Goal: Contribute content

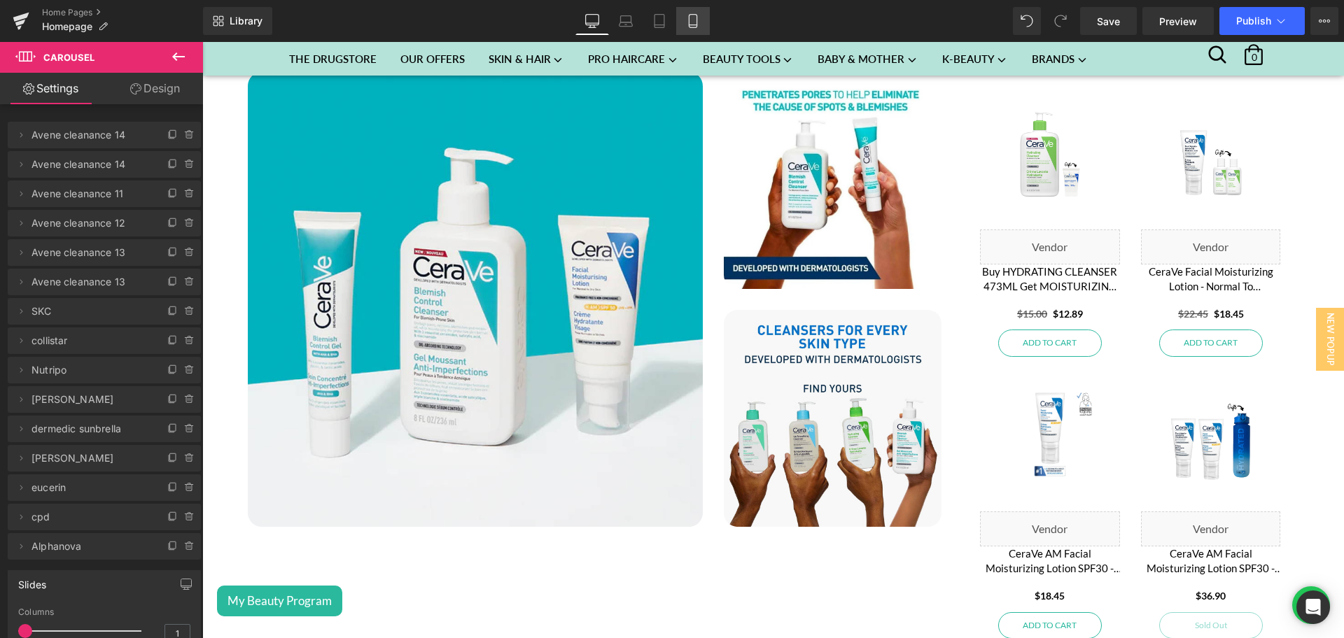
scroll to position [2645, 0]
drag, startPoint x: 699, startPoint y: 19, endPoint x: 132, endPoint y: 265, distance: 618.1
click at [699, 18] on icon at bounding box center [693, 21] width 14 height 14
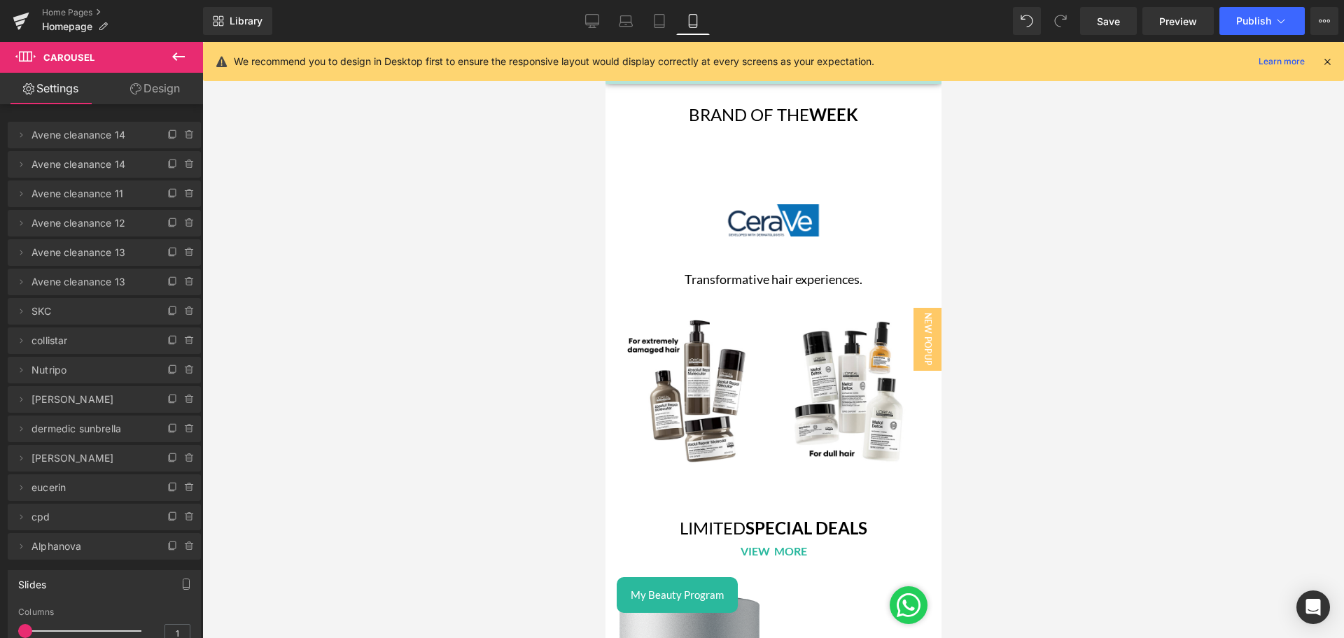
scroll to position [3533, 0]
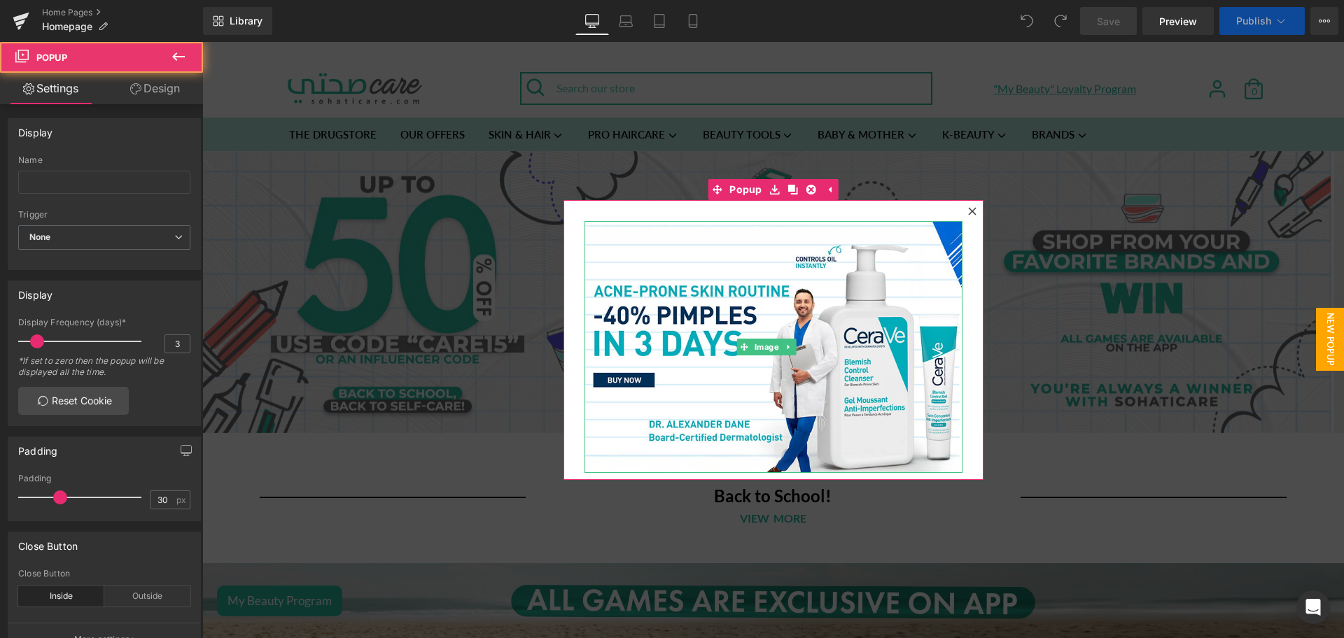
click at [968, 209] on icon at bounding box center [972, 211] width 8 height 8
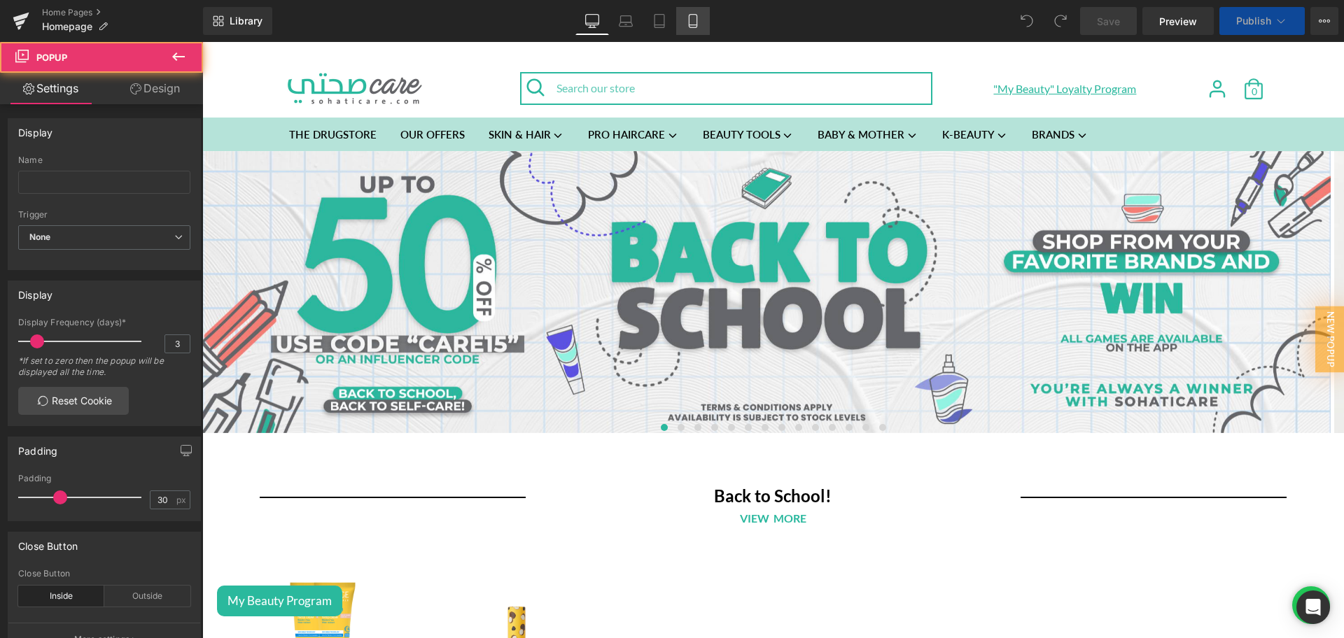
click at [688, 21] on icon at bounding box center [693, 21] width 14 height 14
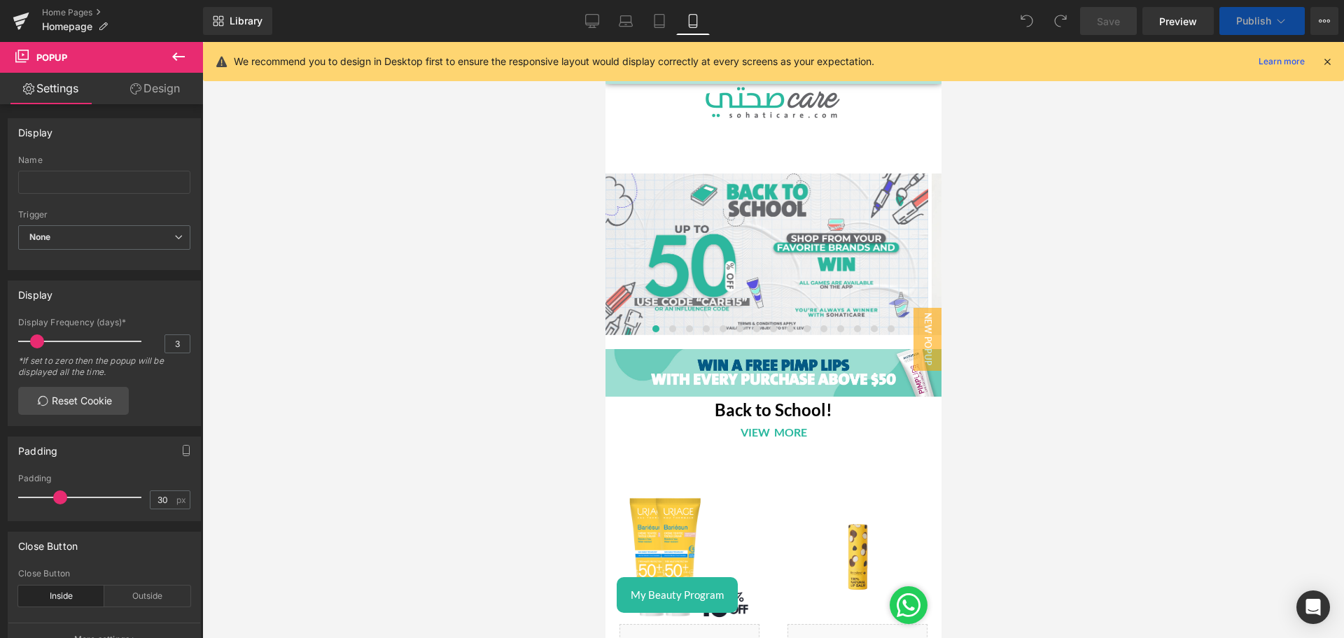
scroll to position [878, 0]
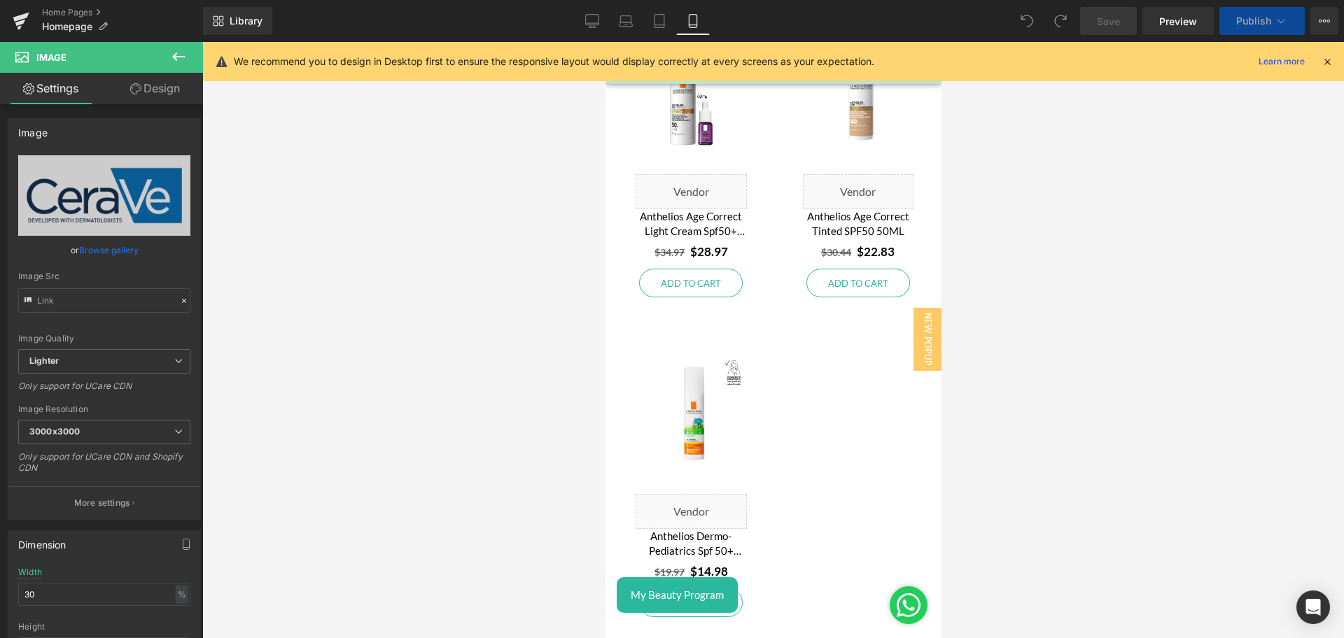
scroll to position [3534, 0]
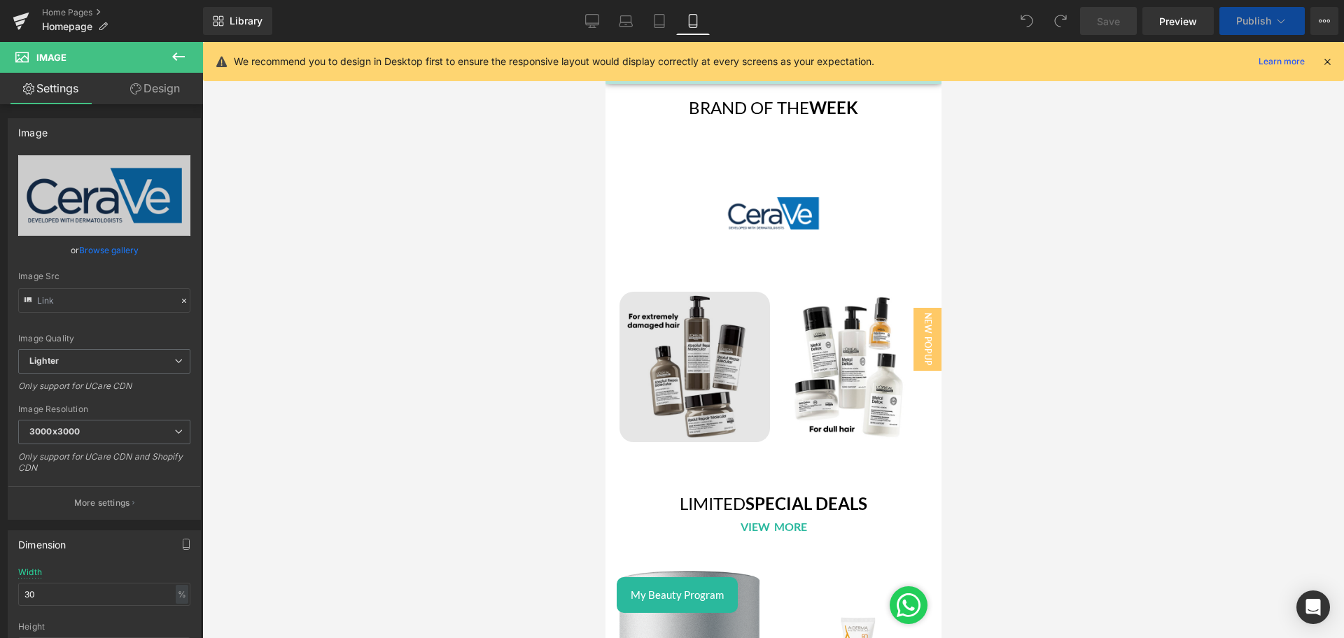
click at [710, 364] on div "Image" at bounding box center [694, 367] width 150 height 150
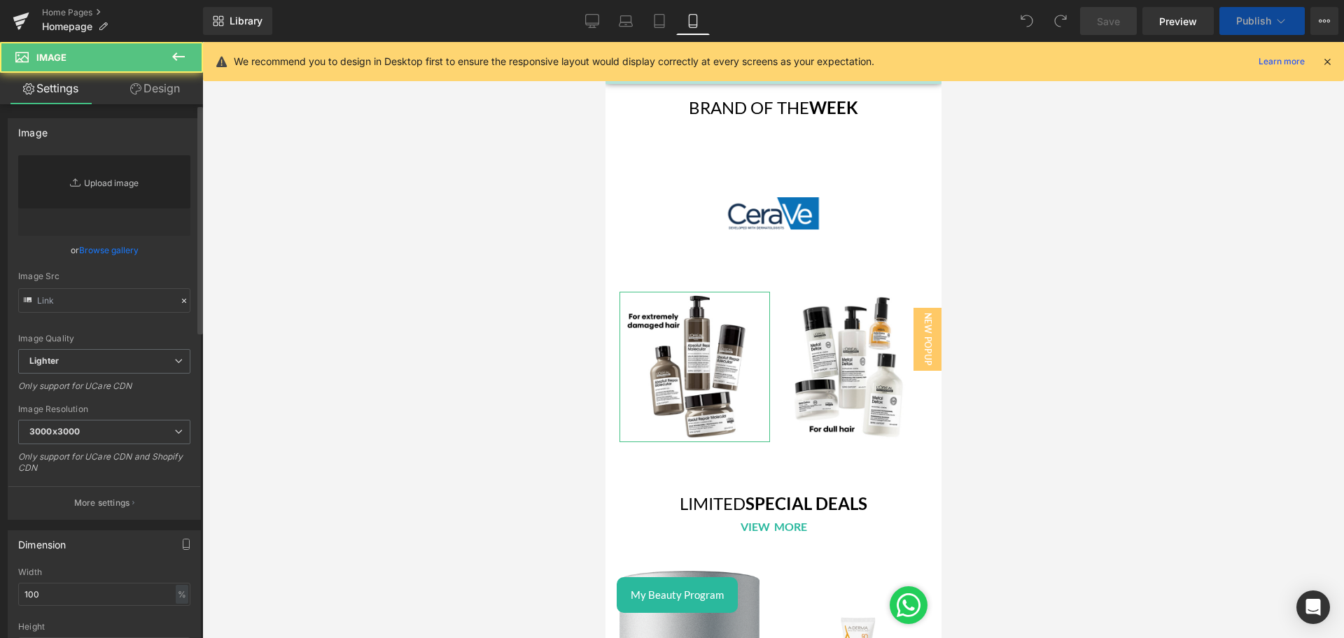
click at [104, 181] on link "Replace Image" at bounding box center [104, 195] width 172 height 80
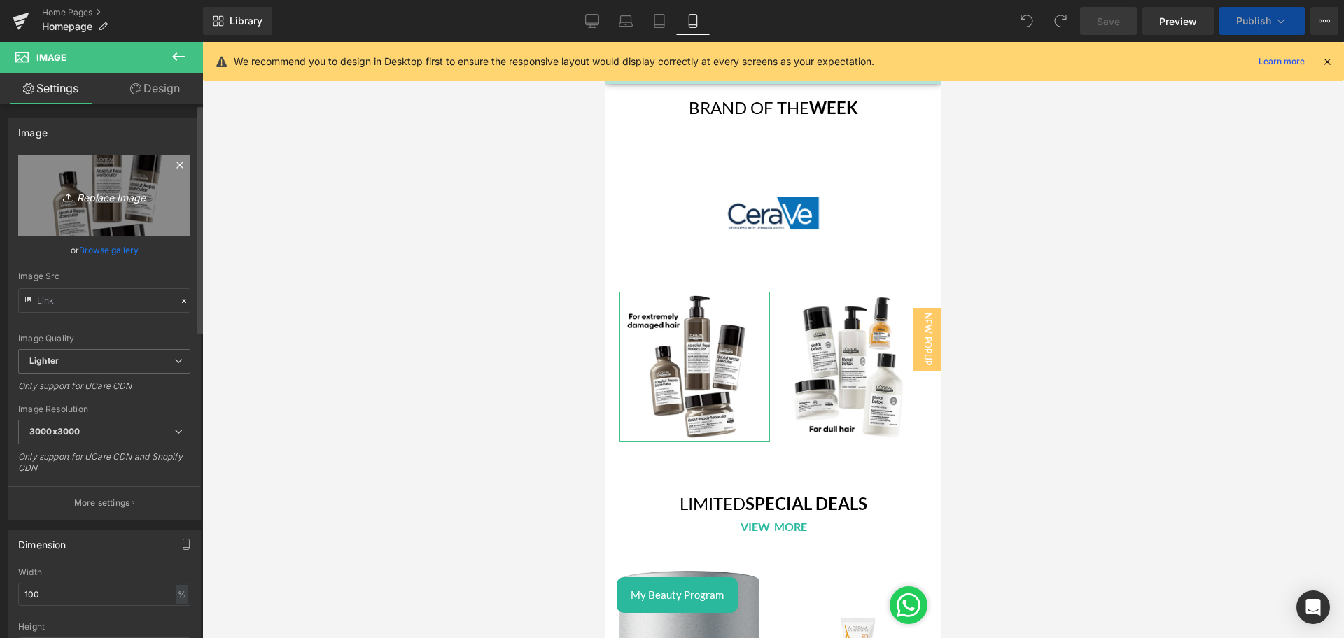
scroll to position [3519, 0]
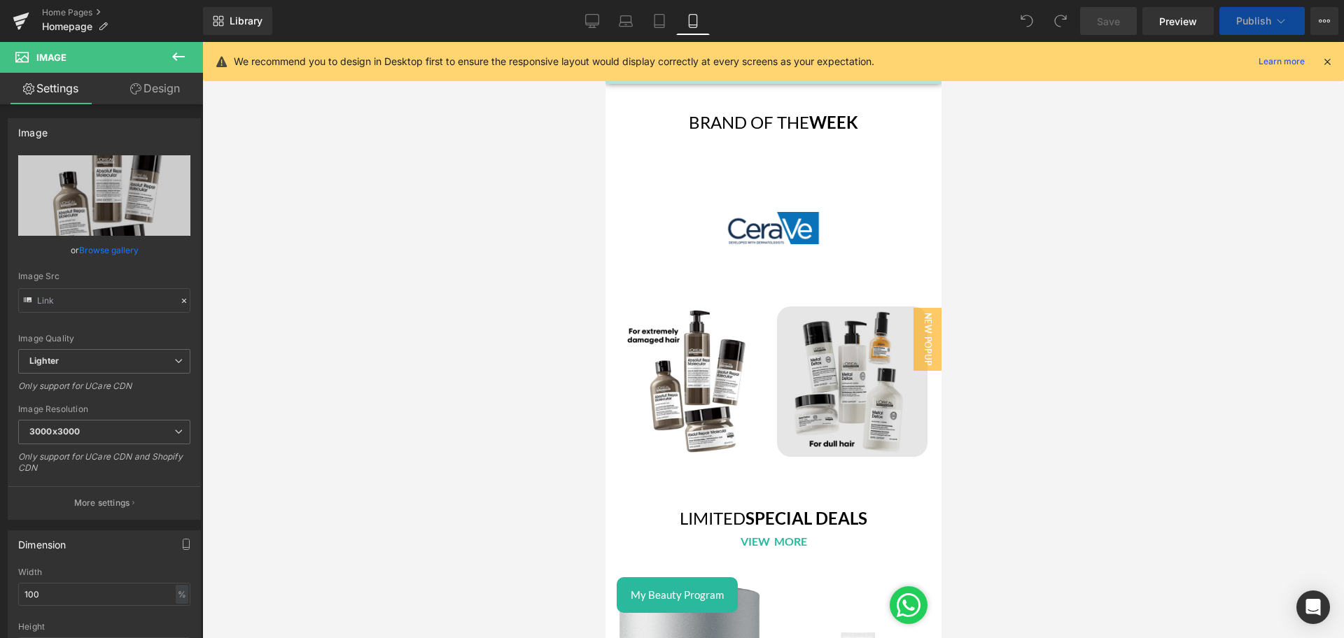
type input "C:\fakepath\Brand of the week - CeraVe - 3-3.png"
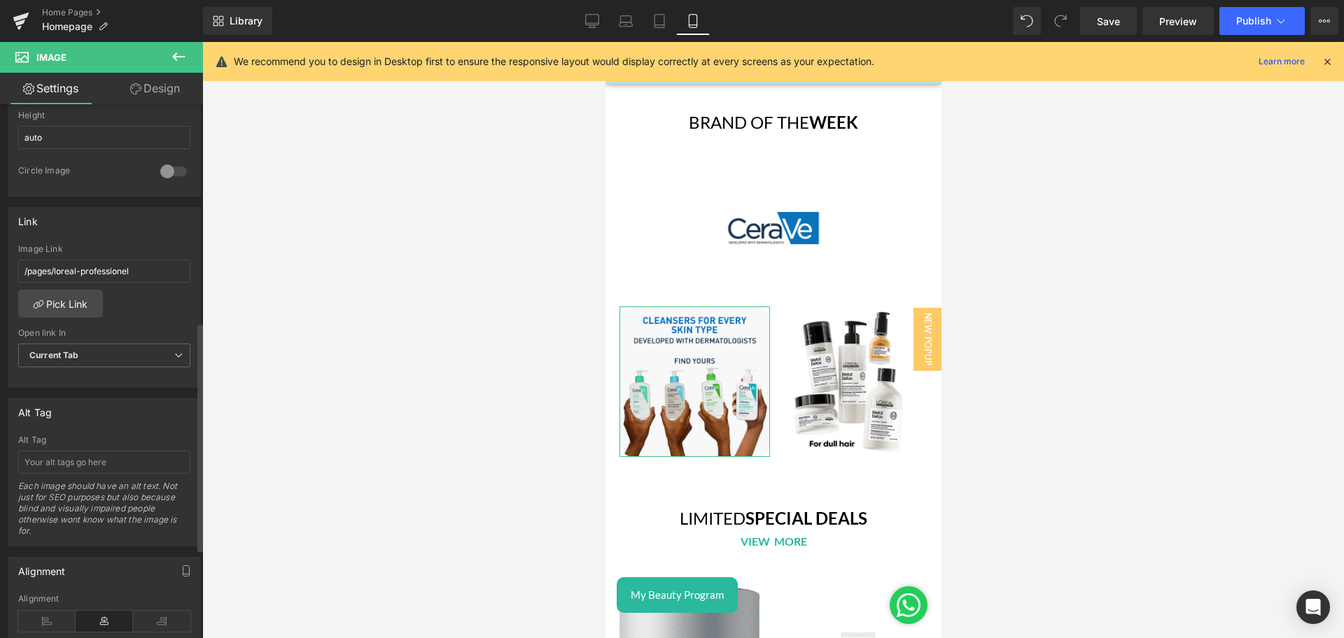
scroll to position [518, 0]
click at [69, 298] on link "Pick Link" at bounding box center [60, 297] width 85 height 28
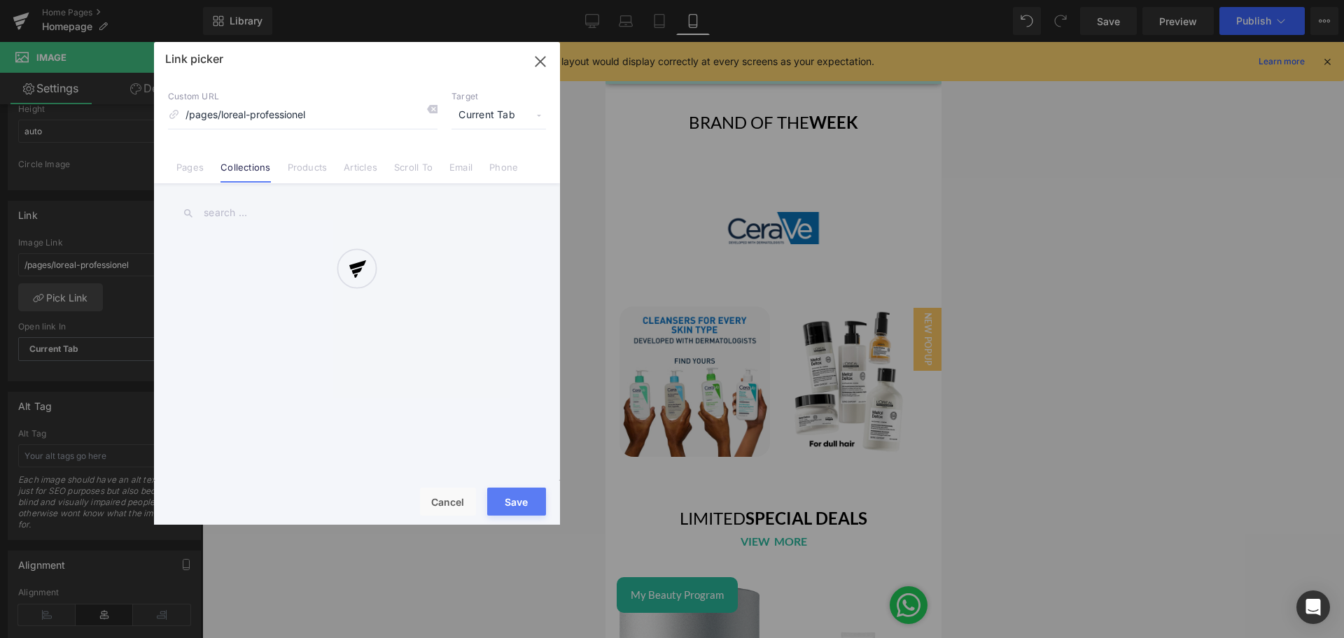
click at [0, 0] on div at bounding box center [0, 0] width 0 height 0
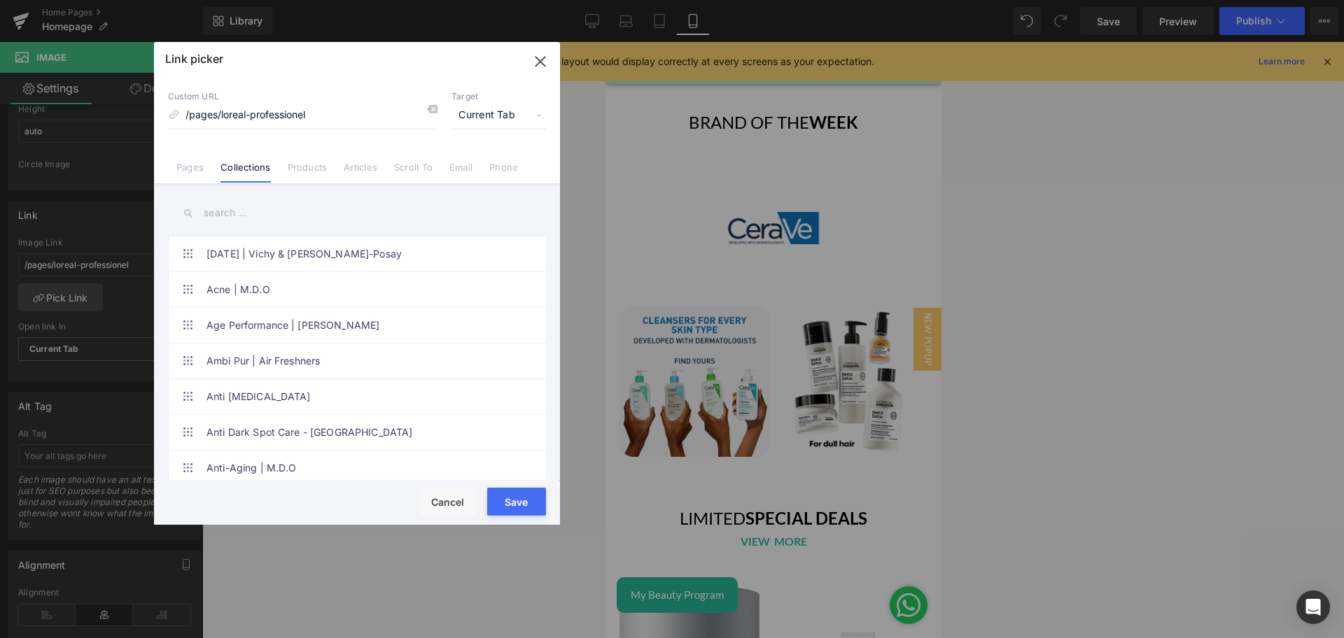
click at [0, 0] on input "text" at bounding box center [0, 0] width 0 height 0
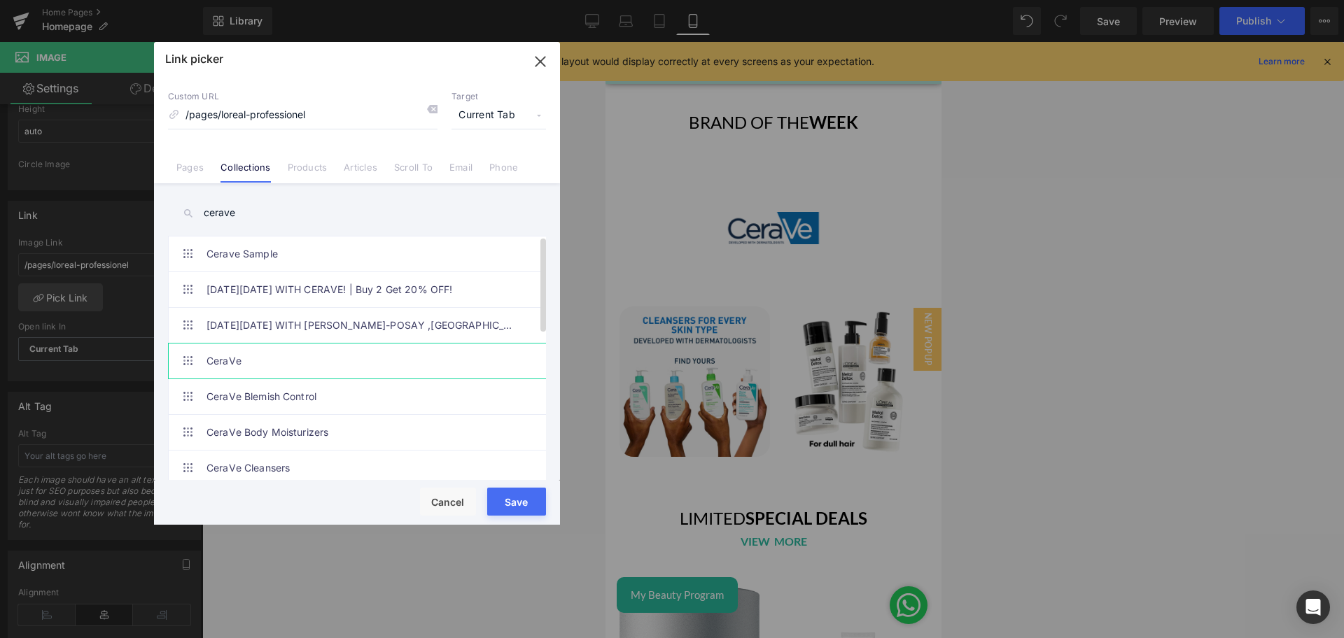
type input "cerave"
click at [250, 357] on link "CeraVe" at bounding box center [360, 361] width 308 height 35
click at [0, 0] on button "Save" at bounding box center [0, 0] width 0 height 0
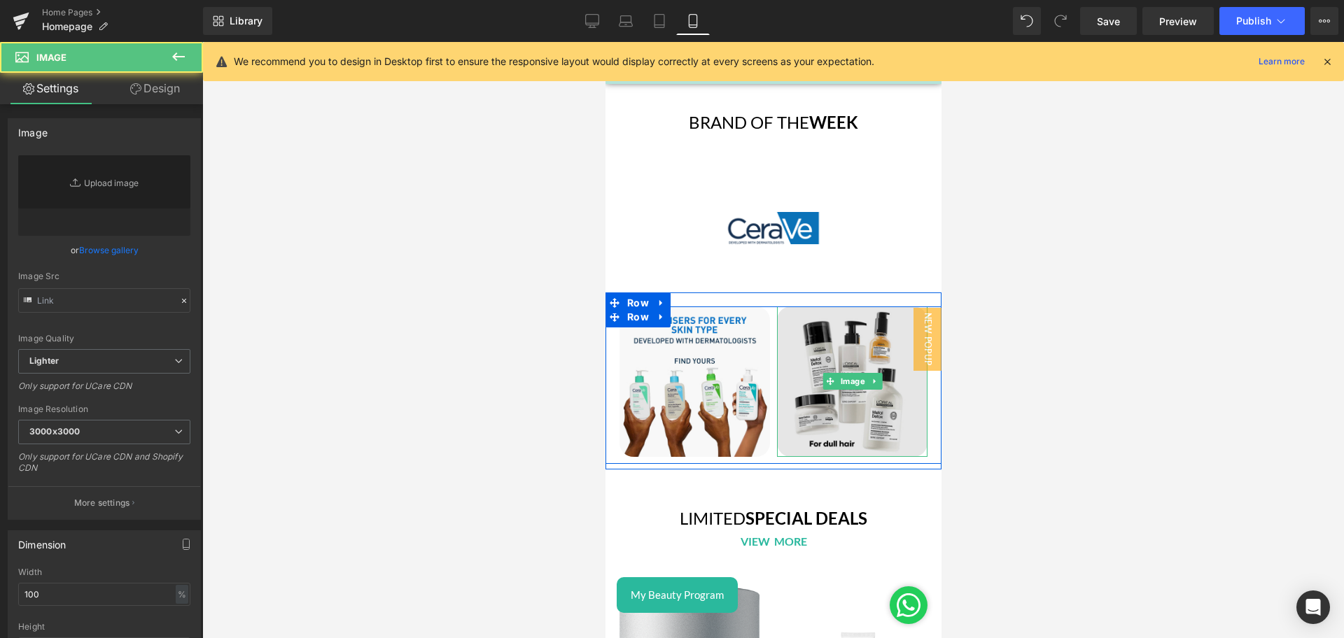
click at [838, 359] on img at bounding box center [851, 382] width 150 height 150
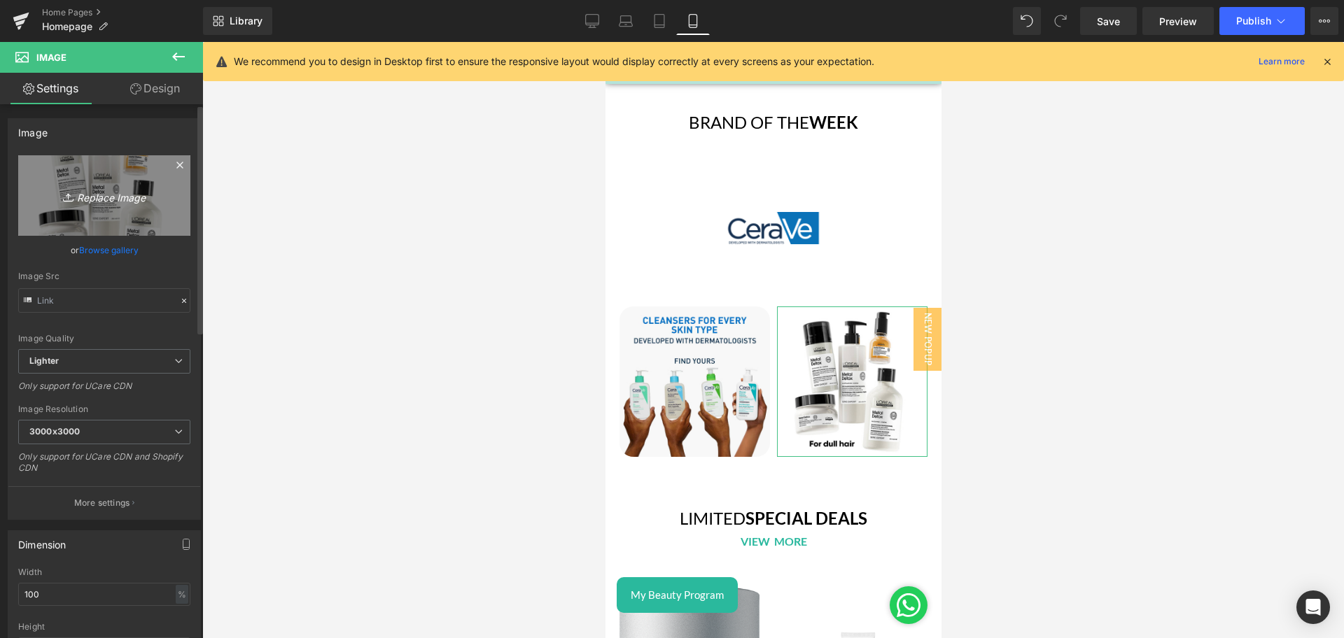
click at [125, 184] on link "Replace Image" at bounding box center [104, 195] width 172 height 80
type input "C:\fakepath\Brand of the week - CeraVe - 3-2.png"
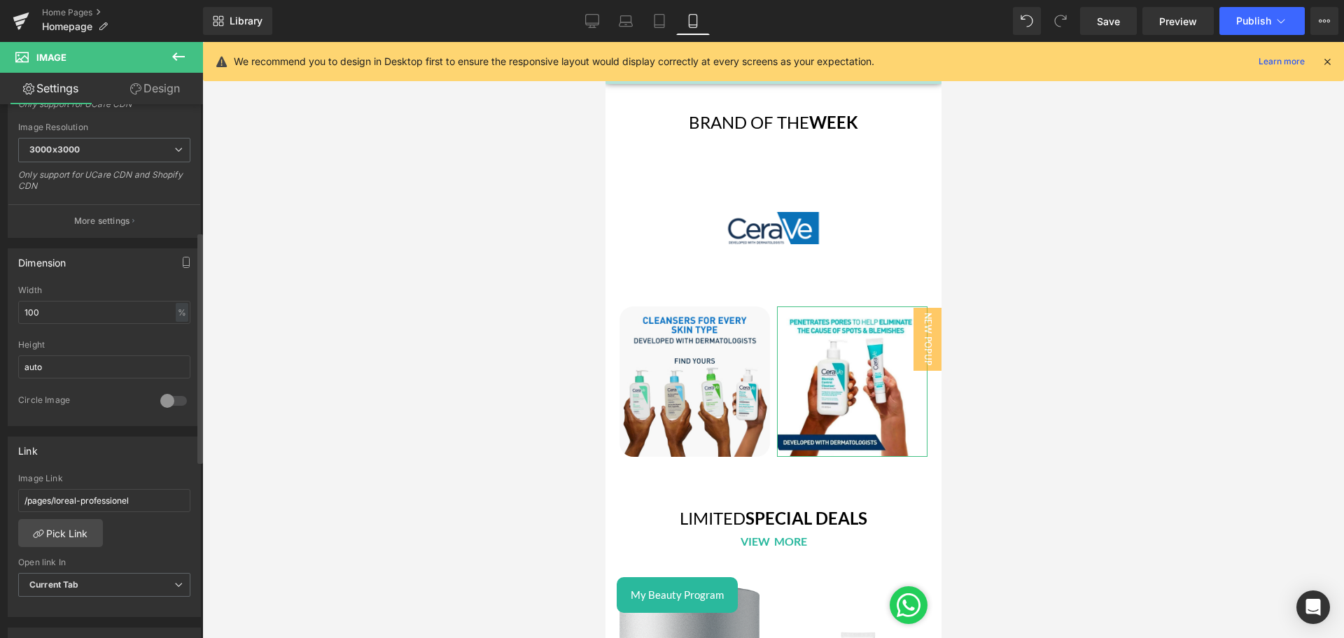
scroll to position [293, 0]
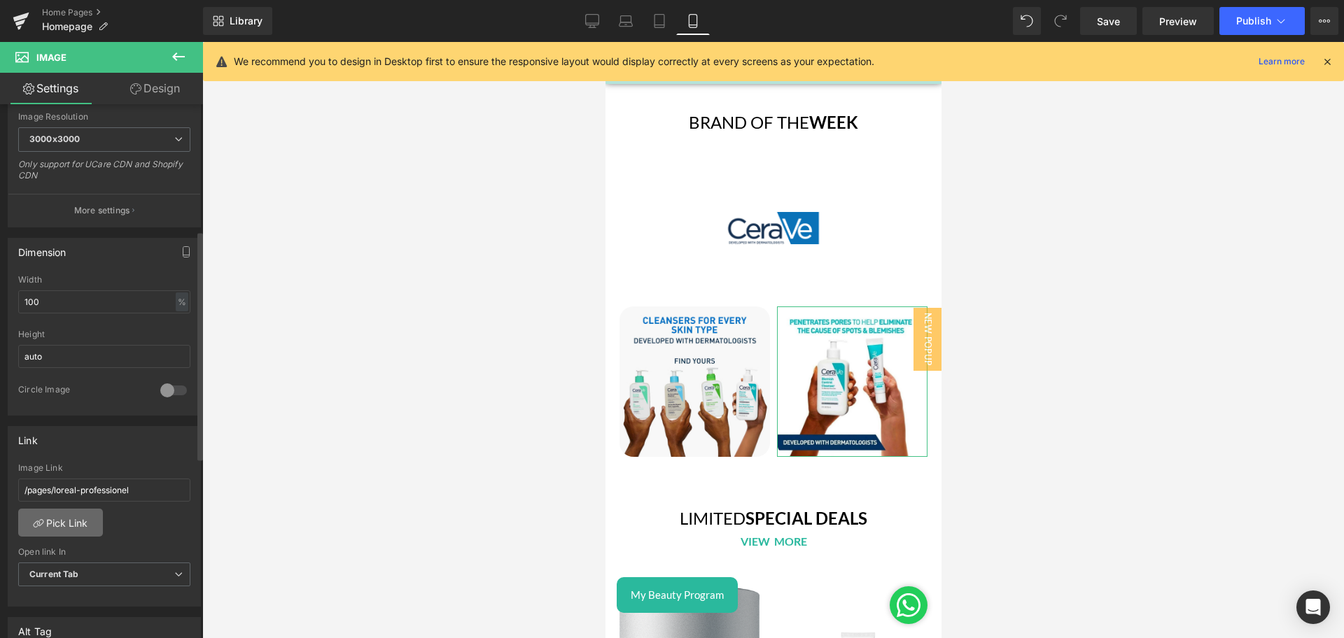
click at [52, 522] on link "Pick Link" at bounding box center [60, 523] width 85 height 28
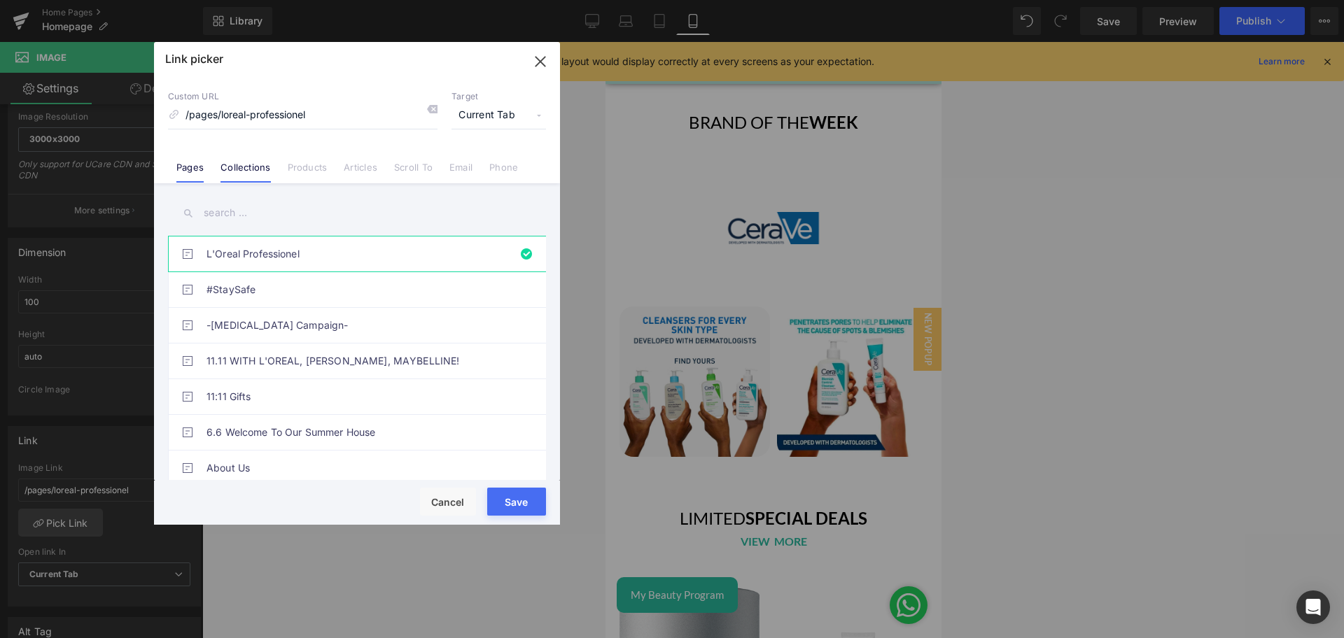
click at [0, 0] on li "Collections" at bounding box center [0, 0] width 0 height 0
click at [219, 214] on div "Link picker Back to Library Insert Custom URL /pages/loreal-professionel Target…" at bounding box center [357, 283] width 406 height 483
click at [0, 0] on input "text" at bounding box center [0, 0] width 0 height 0
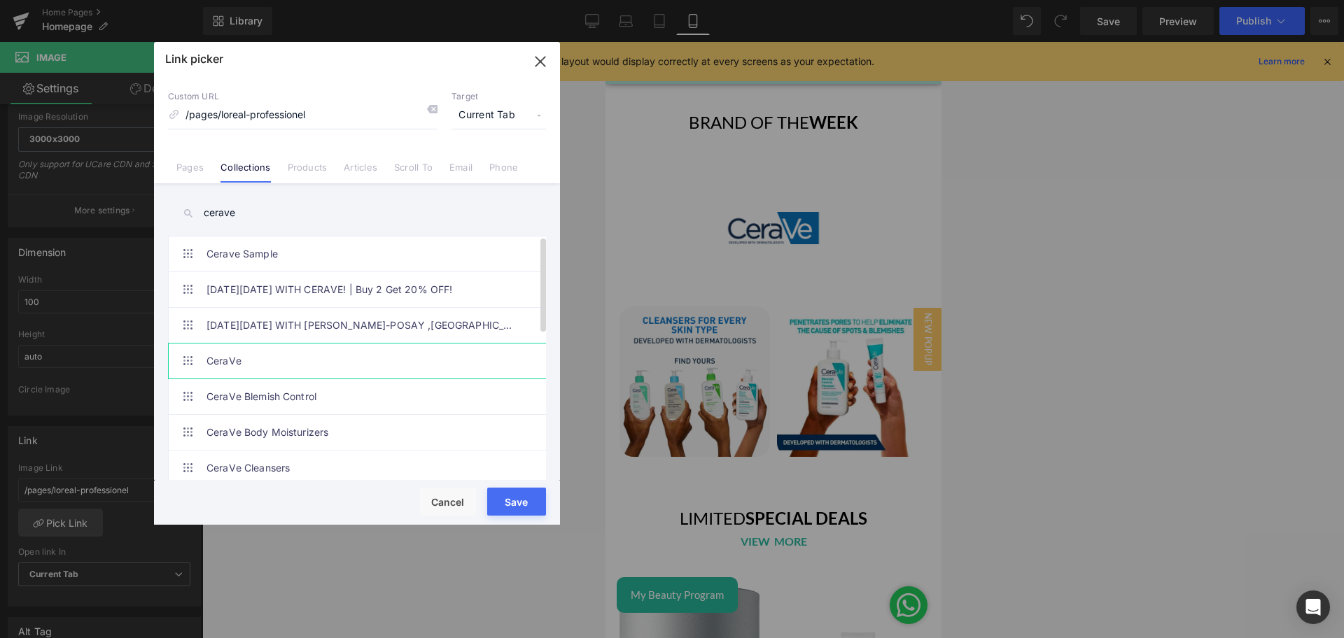
type input "cerave"
click at [248, 352] on link "CeraVe" at bounding box center [360, 361] width 308 height 35
click at [0, 0] on button "Save" at bounding box center [0, 0] width 0 height 0
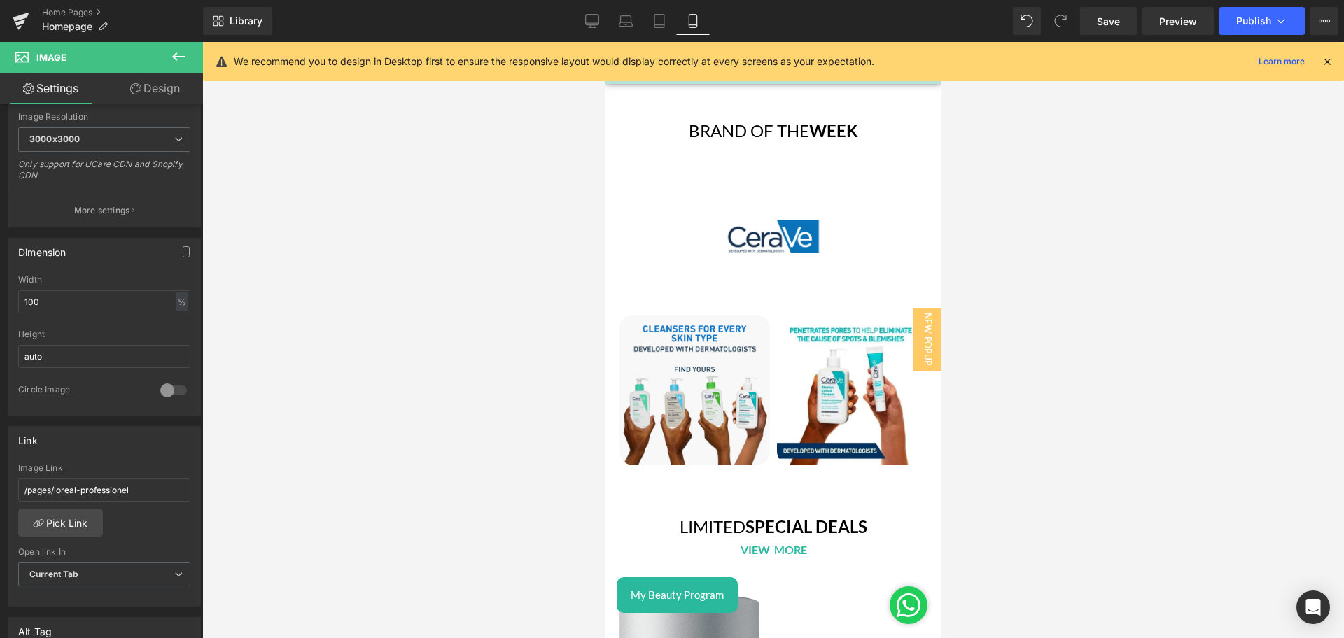
scroll to position [3283, 0]
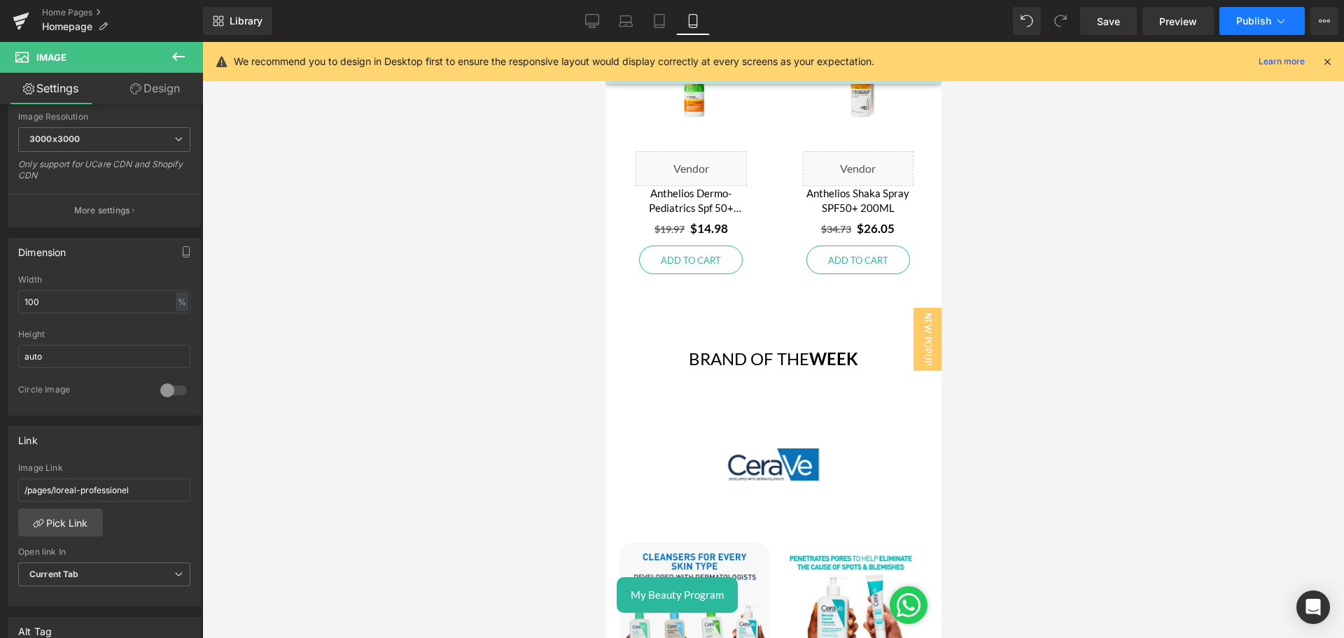
click at [1253, 16] on span "Publish" at bounding box center [1253, 20] width 35 height 11
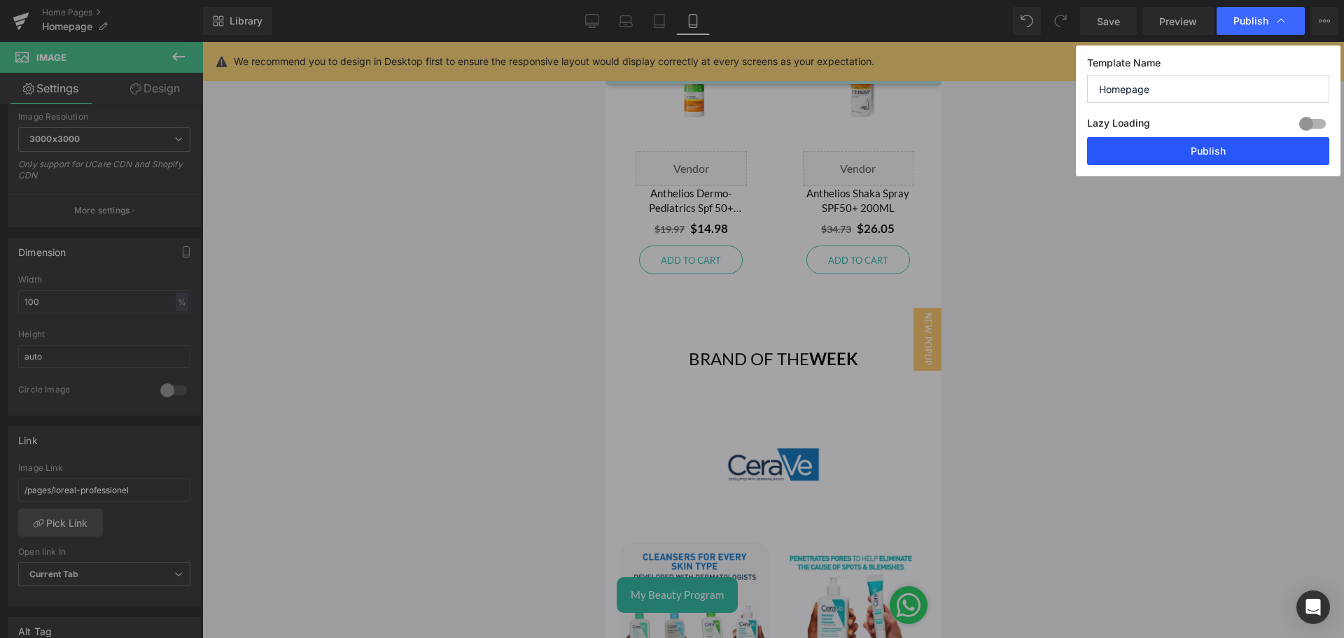
click at [1212, 147] on button "Publish" at bounding box center [1208, 151] width 242 height 28
